Goal: Find specific page/section: Find specific page/section

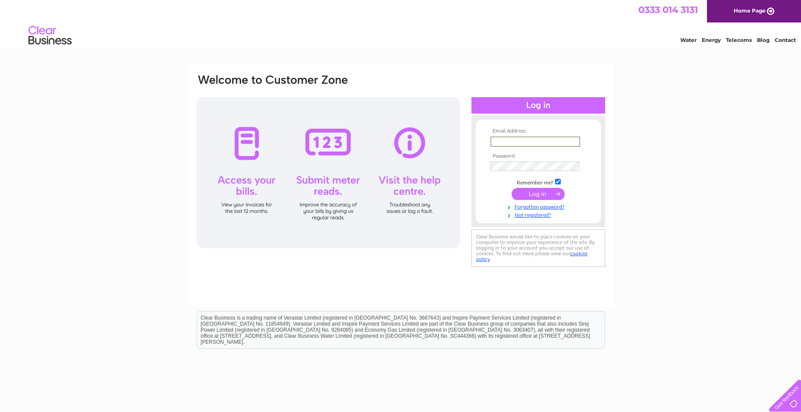
click at [503, 140] on input "text" at bounding box center [535, 141] width 90 height 10
type input "Y"
type input "[EMAIL_ADDRESS][DOMAIN_NAME]"
click at [512, 188] on input "submit" at bounding box center [538, 194] width 53 height 12
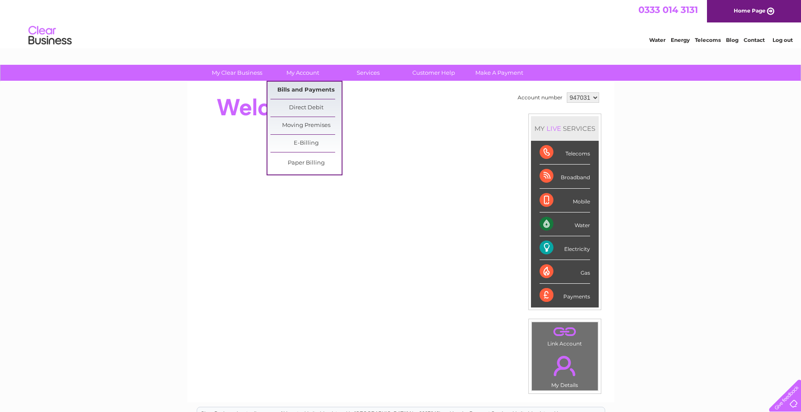
click at [303, 91] on link "Bills and Payments" at bounding box center [305, 90] width 71 height 17
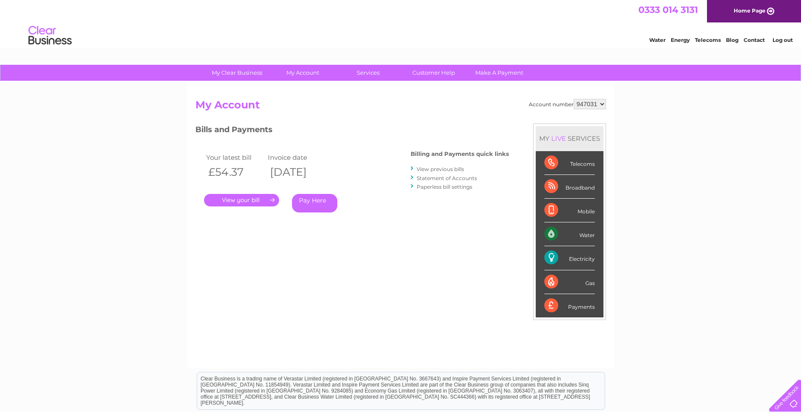
click at [450, 169] on link "View previous bills" at bounding box center [440, 169] width 47 height 6
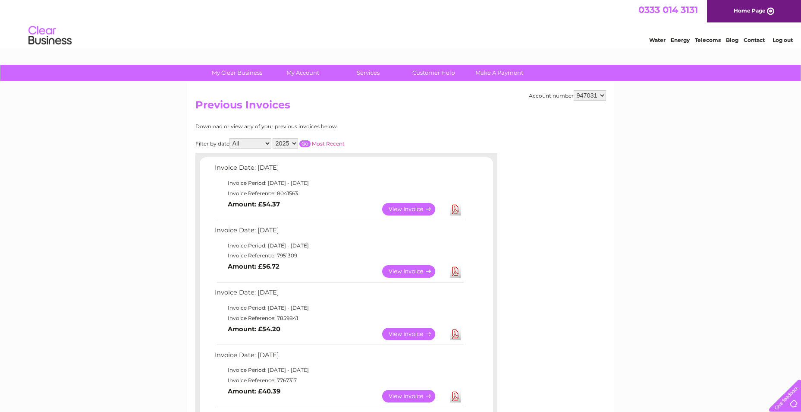
click at [412, 208] on link "View" at bounding box center [413, 209] width 63 height 13
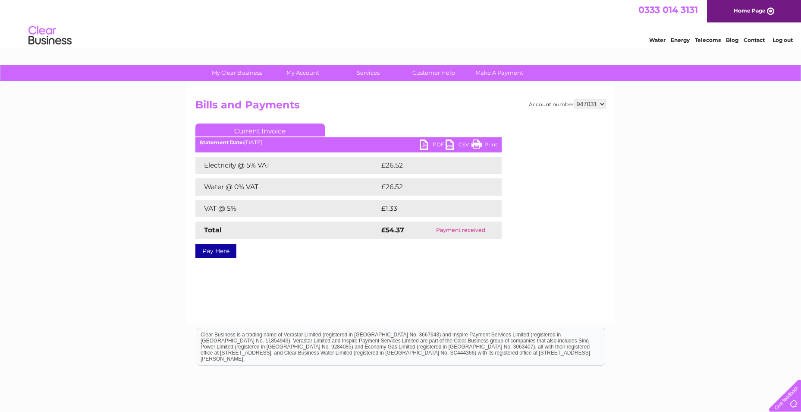
click at [429, 142] on link "PDF" at bounding box center [433, 145] width 26 height 13
